Goal: Book appointment/travel/reservation

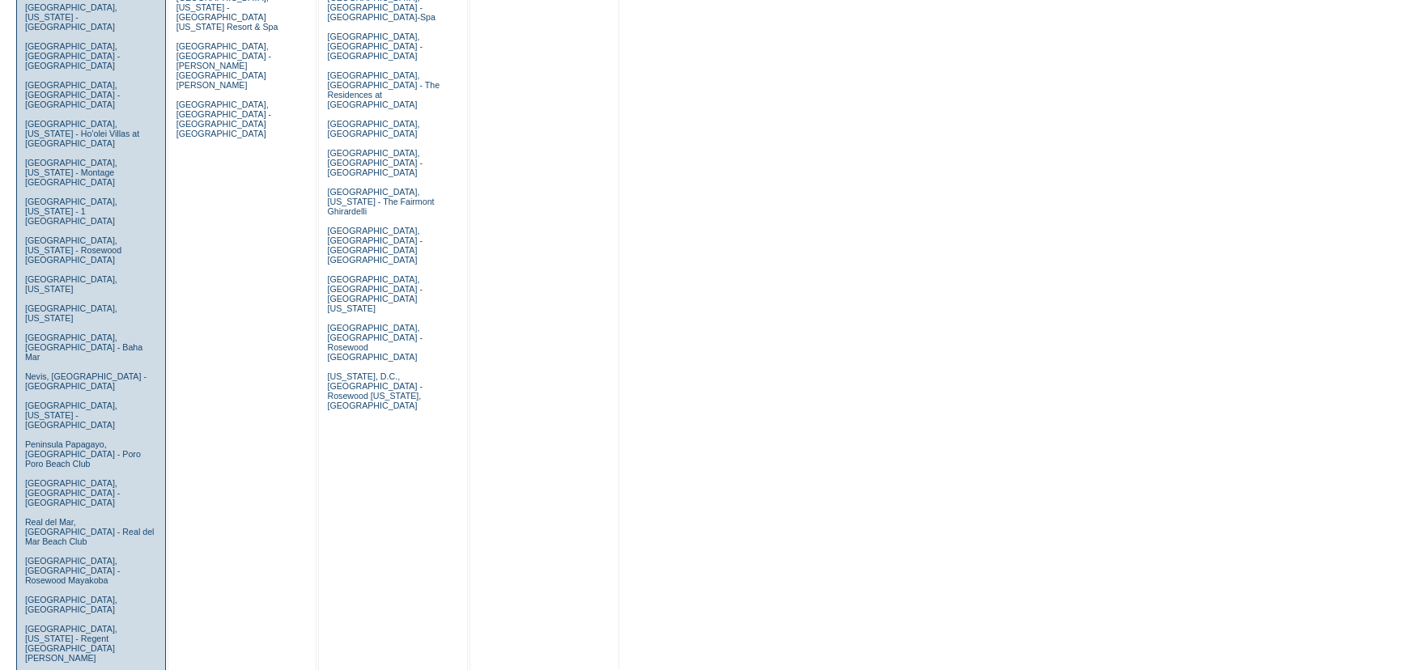
click at [100, 669] on link "[GEOGRAPHIC_DATA], [US_STATE] - The Cloister" at bounding box center [76, 682] width 102 height 19
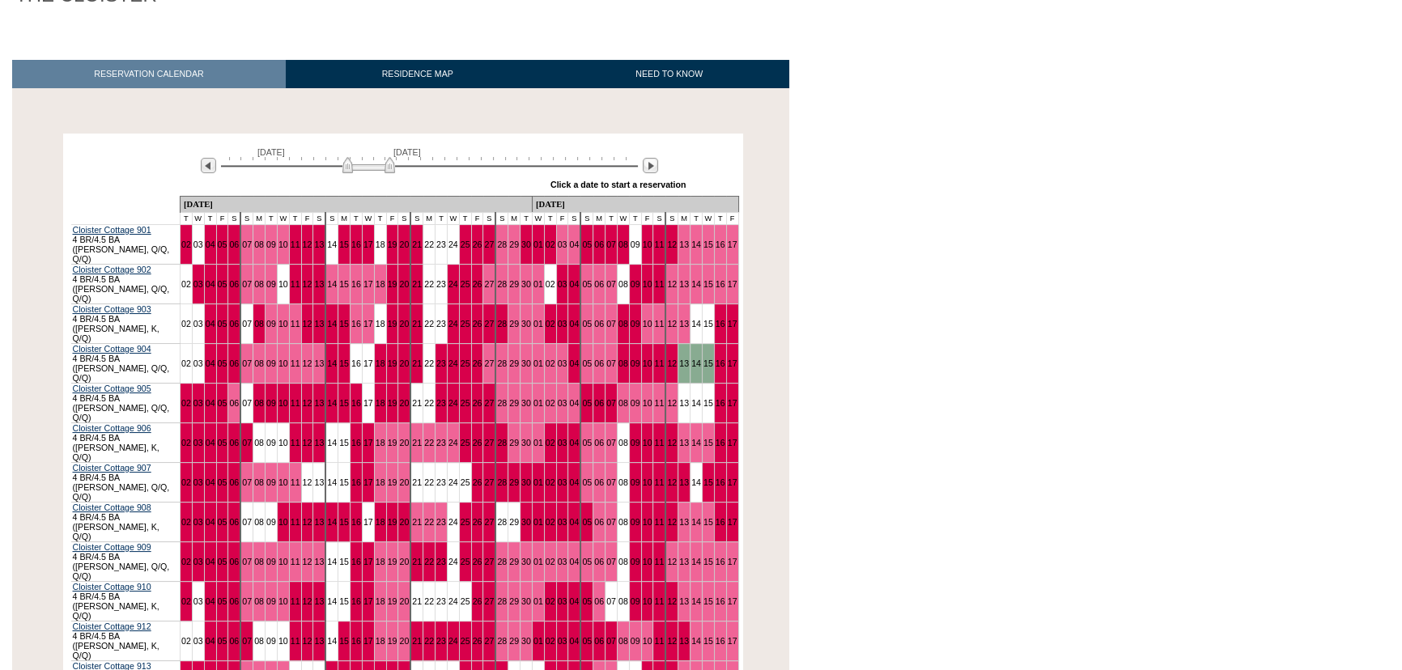
scroll to position [220, 0]
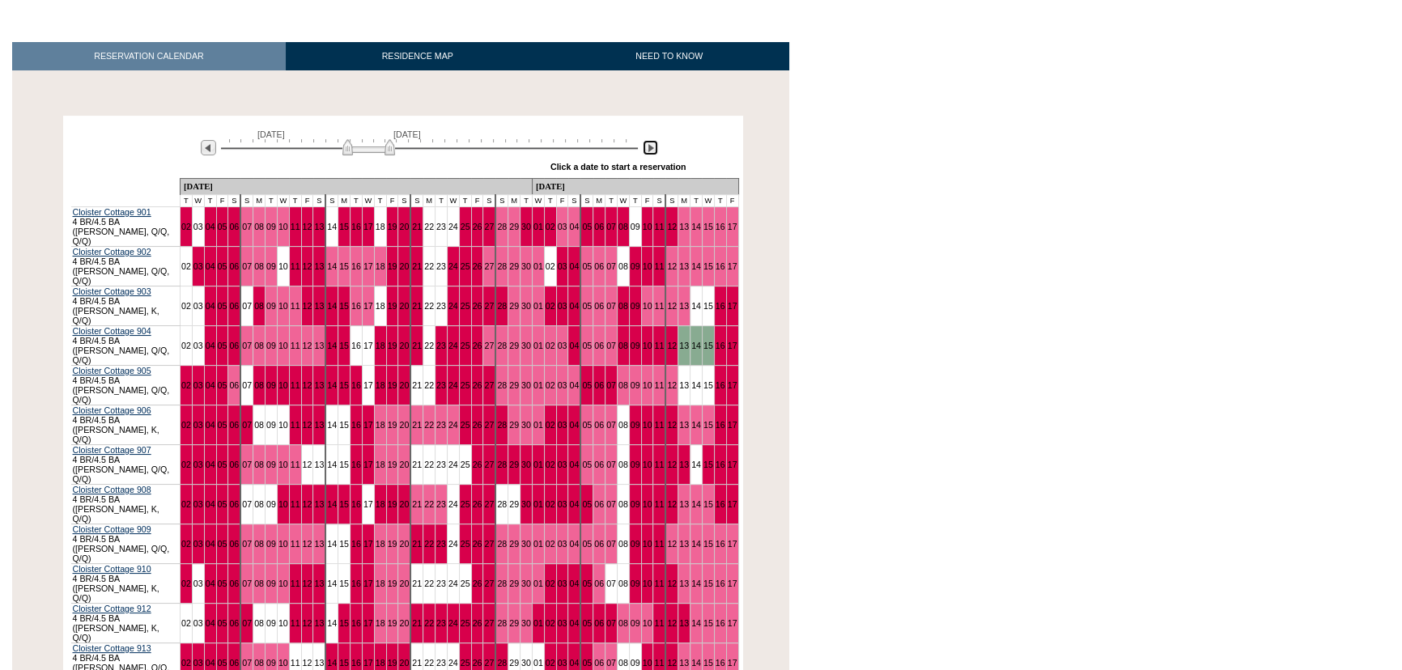
click at [648, 154] on img at bounding box center [650, 147] width 15 height 15
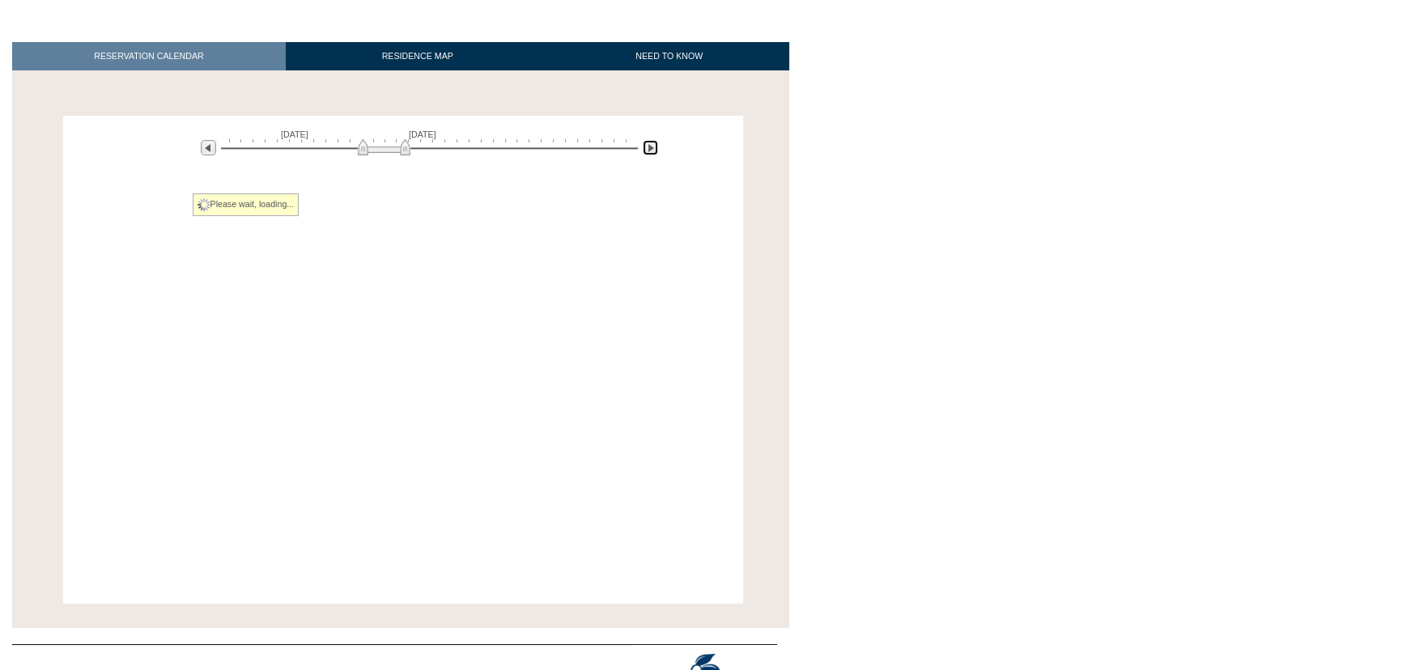
click at [648, 154] on img at bounding box center [650, 147] width 15 height 15
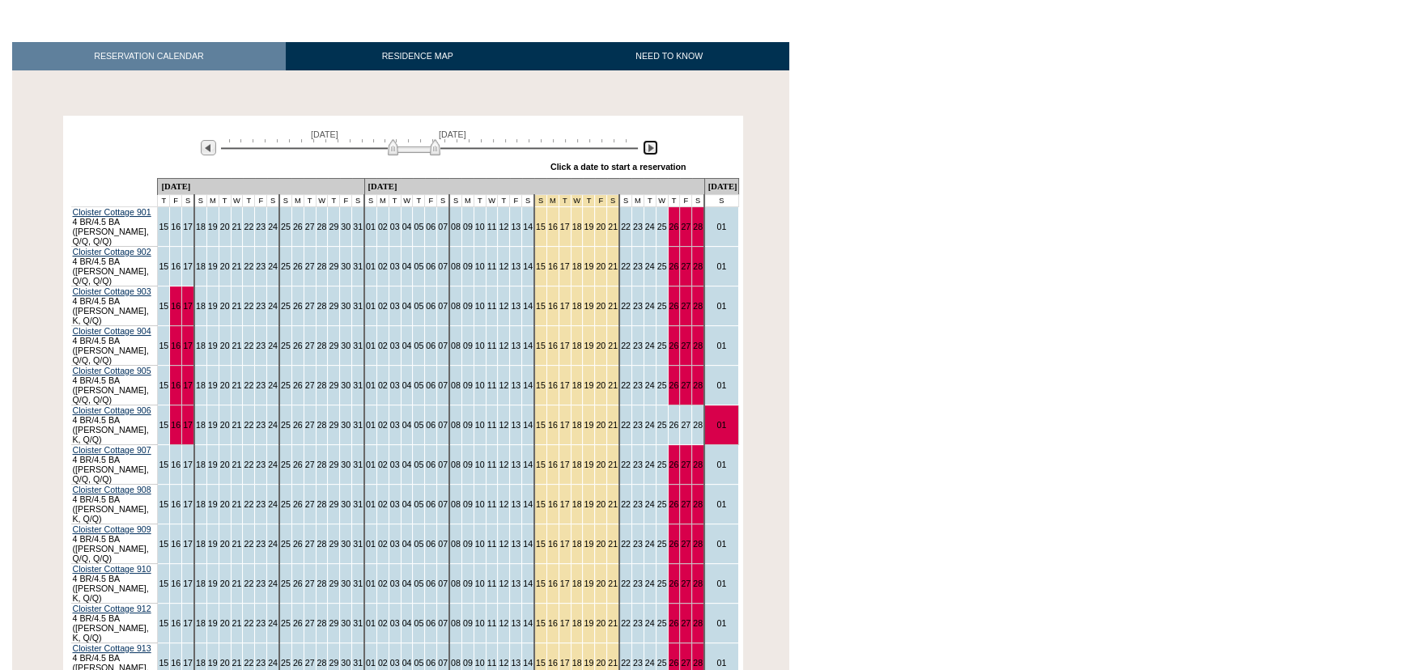
click at [648, 154] on img at bounding box center [650, 147] width 15 height 15
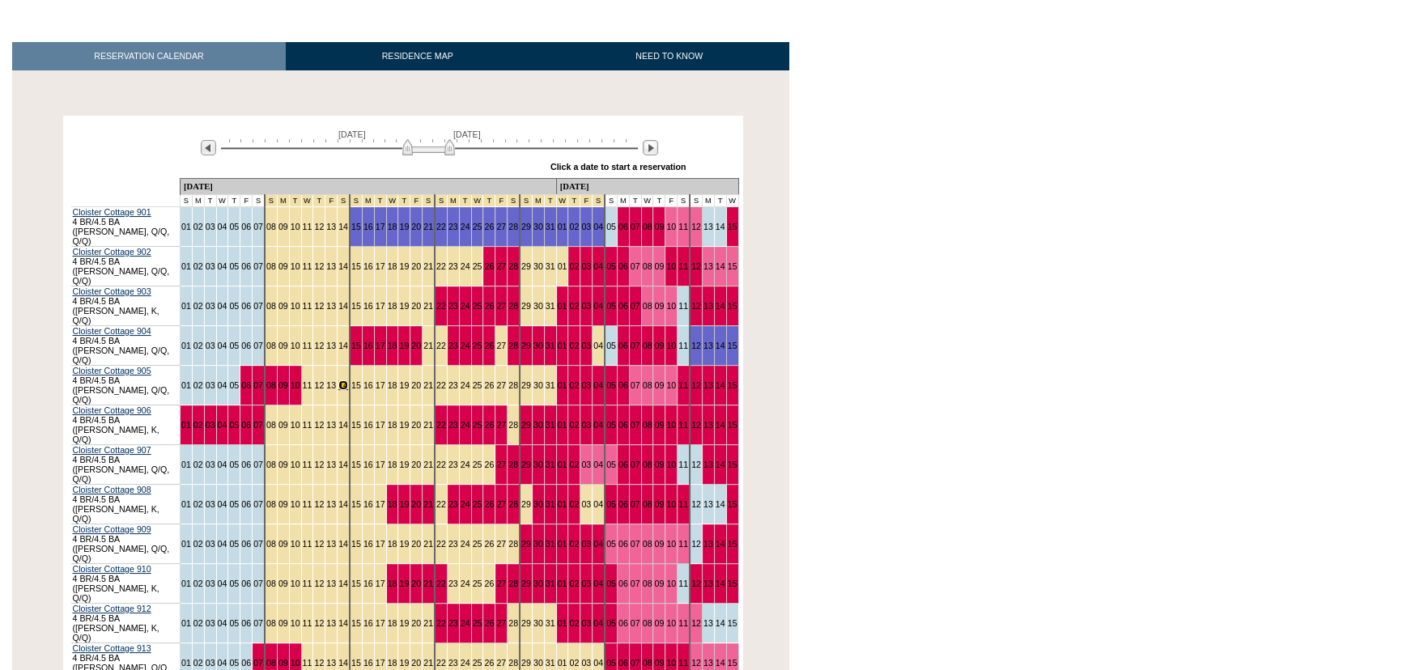
click at [338, 380] on link "14" at bounding box center [343, 385] width 10 height 10
